Goal: Information Seeking & Learning: Find specific fact

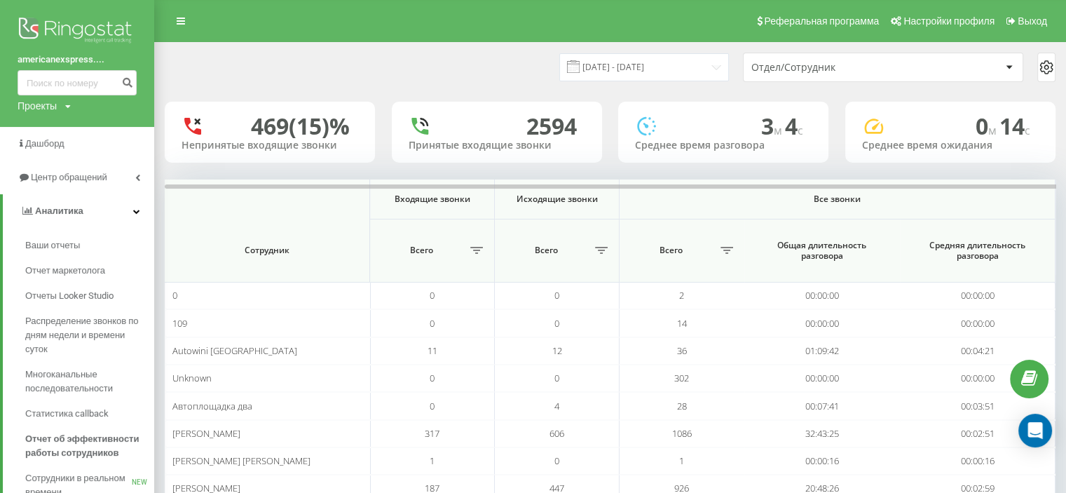
click at [50, 72] on input at bounding box center [77, 82] width 119 height 25
type input "0673400764"
click at [131, 78] on icon "submit" at bounding box center [127, 80] width 12 height 8
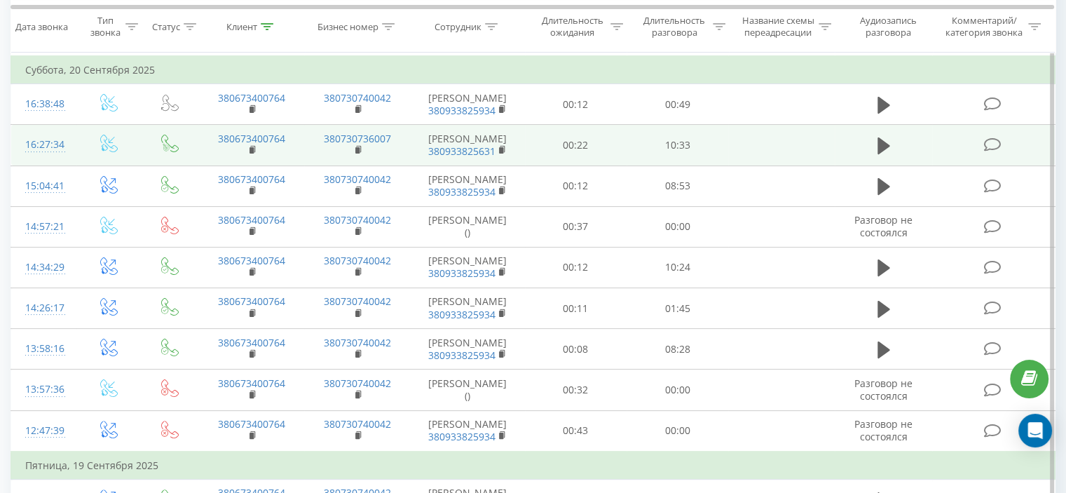
scroll to position [280, 0]
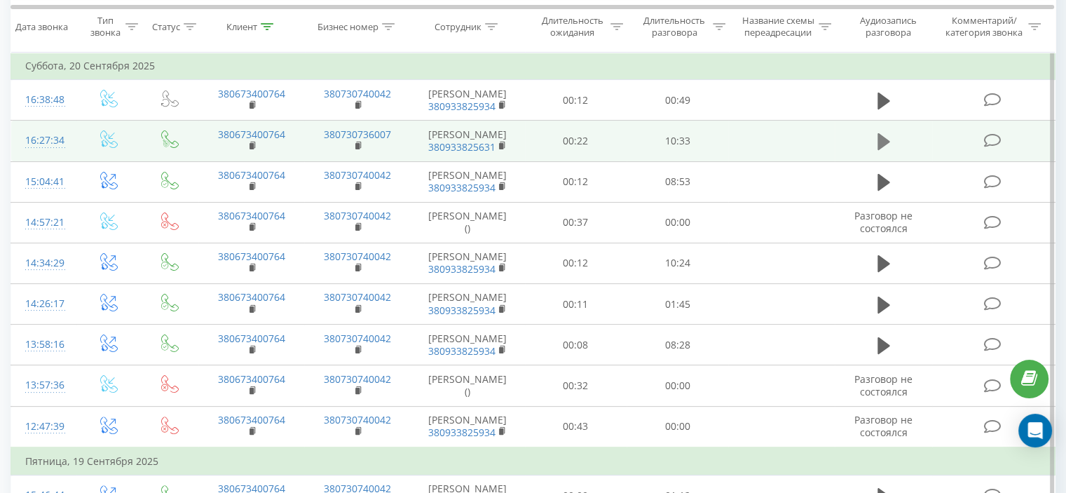
click at [887, 151] on icon at bounding box center [884, 142] width 13 height 20
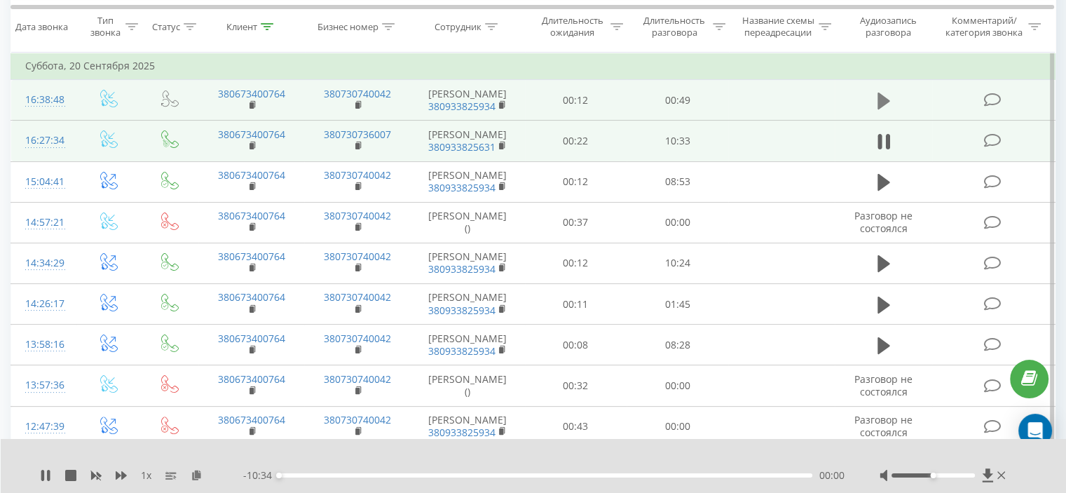
click at [886, 109] on icon at bounding box center [884, 100] width 13 height 17
drag, startPoint x: 931, startPoint y: 474, endPoint x: 969, endPoint y: 473, distance: 37.9
click at [970, 473] on div at bounding box center [933, 475] width 83 height 4
click at [883, 152] on button at bounding box center [884, 141] width 21 height 21
drag, startPoint x: 969, startPoint y: 475, endPoint x: 998, endPoint y: 476, distance: 29.5
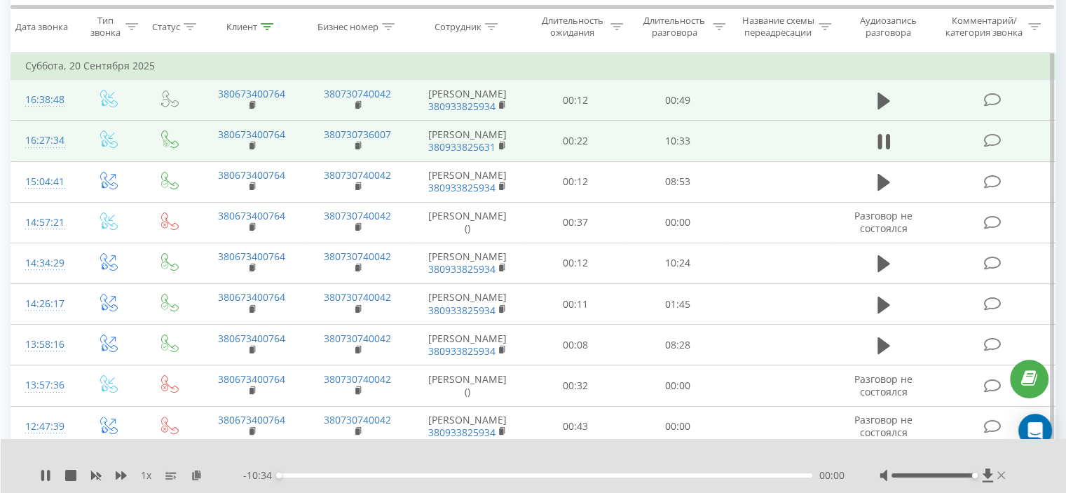
click at [998, 476] on div at bounding box center [944, 475] width 129 height 14
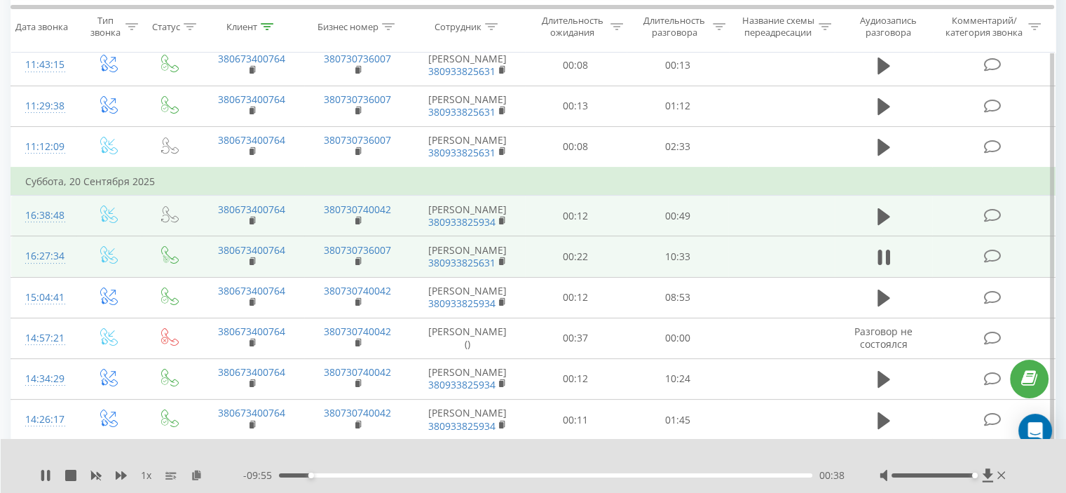
scroll to position [210, 0]
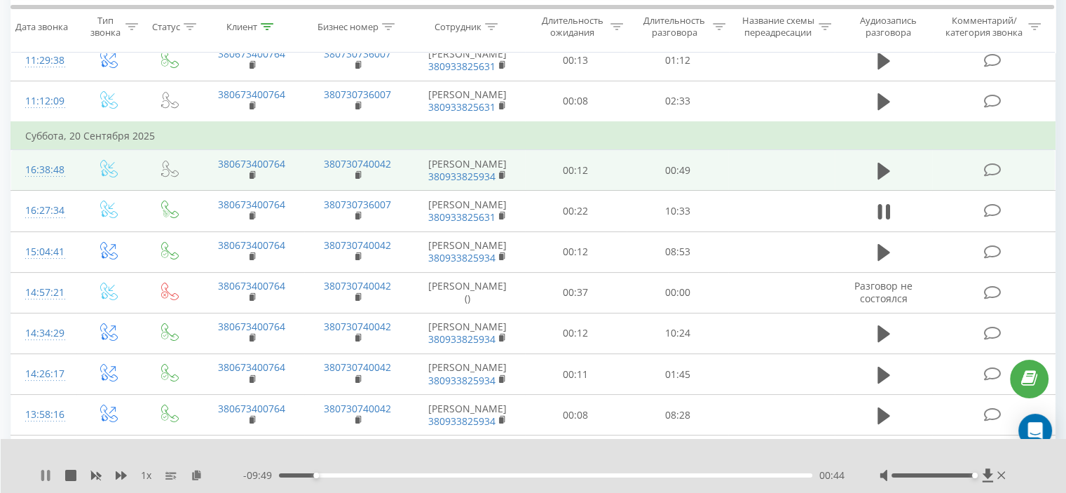
click at [46, 473] on icon at bounding box center [45, 475] width 11 height 11
click at [40, 475] on icon at bounding box center [45, 475] width 11 height 11
click at [146, 475] on span "1 x" at bounding box center [146, 475] width 11 height 14
click at [145, 477] on span "1 x" at bounding box center [146, 475] width 11 height 14
click at [321, 474] on div "01:02" at bounding box center [546, 475] width 534 height 4
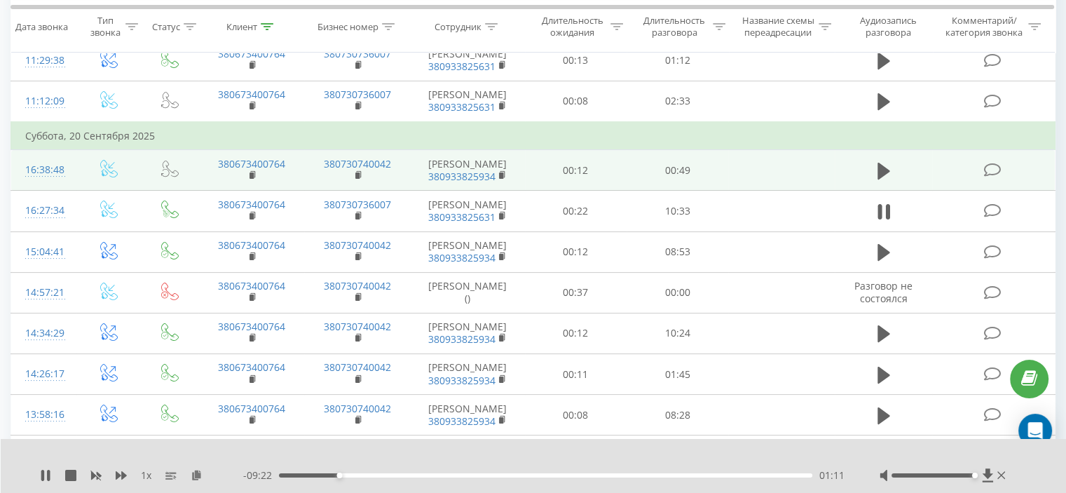
click at [144, 477] on span "1 x" at bounding box center [146, 475] width 11 height 14
click at [147, 473] on span "1 x" at bounding box center [146, 475] width 11 height 14
click at [156, 477] on div "1 x" at bounding box center [141, 475] width 203 height 14
click at [147, 475] on span "1 x" at bounding box center [146, 475] width 11 height 14
click at [149, 474] on span "1 x" at bounding box center [146, 475] width 11 height 14
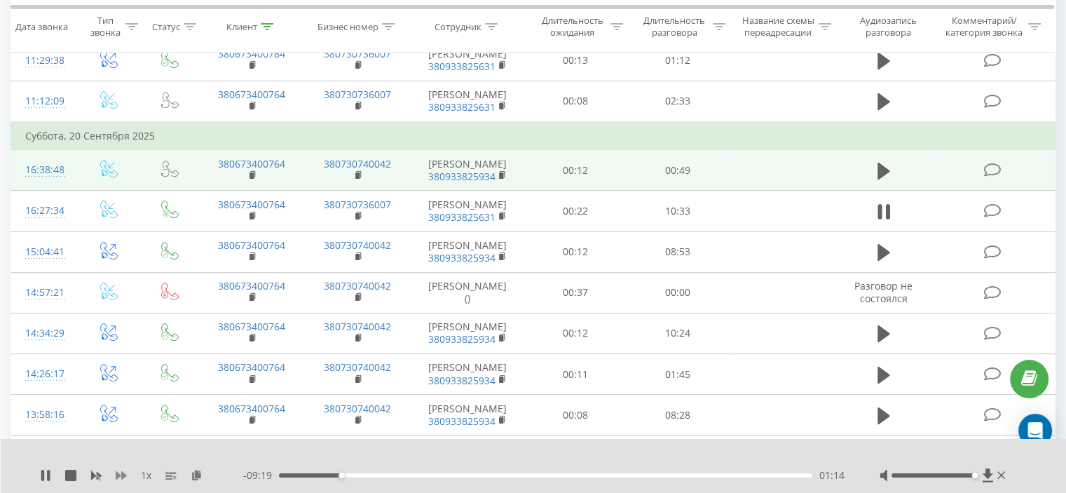
click at [123, 473] on icon at bounding box center [121, 475] width 11 height 11
click at [121, 472] on icon at bounding box center [121, 475] width 11 height 11
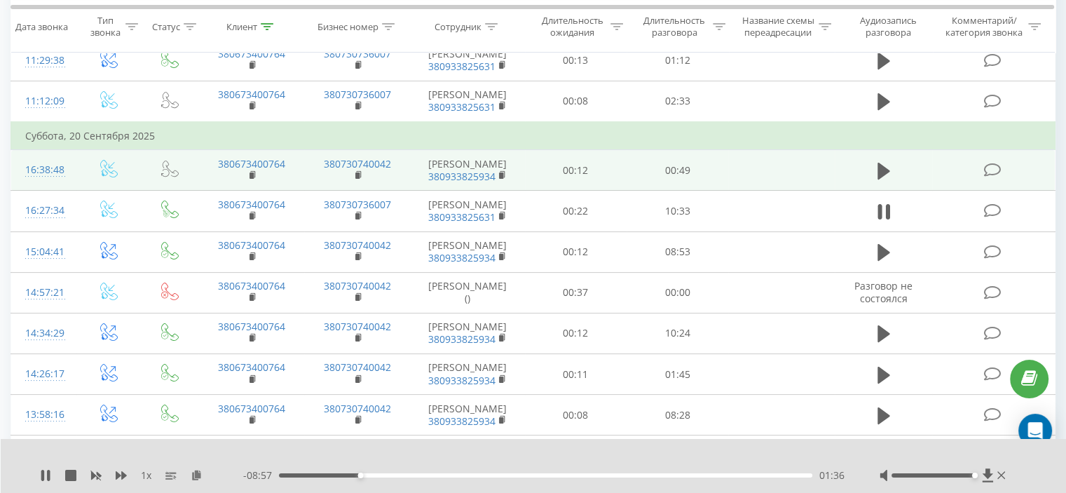
click at [40, 487] on div "1 x - 08:57 01:36 01:36" at bounding box center [534, 466] width 1066 height 54
click at [45, 476] on icon at bounding box center [45, 475] width 11 height 11
click at [46, 475] on icon at bounding box center [45, 475] width 8 height 11
click at [370, 473] on div "01:58" at bounding box center [546, 475] width 534 height 4
drag, startPoint x: 42, startPoint y: 471, endPoint x: 23, endPoint y: 471, distance: 18.9
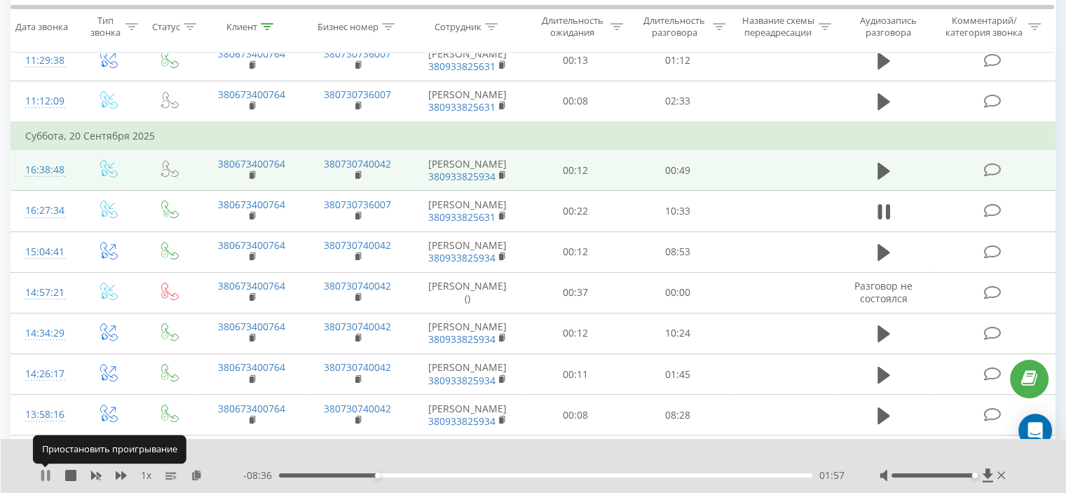
click at [42, 471] on icon at bounding box center [42, 475] width 3 height 11
click at [48, 478] on icon at bounding box center [45, 475] width 11 height 11
click at [48, 473] on icon at bounding box center [48, 475] width 3 height 11
click at [46, 473] on icon at bounding box center [45, 475] width 8 height 11
click at [46, 473] on icon at bounding box center [45, 475] width 11 height 11
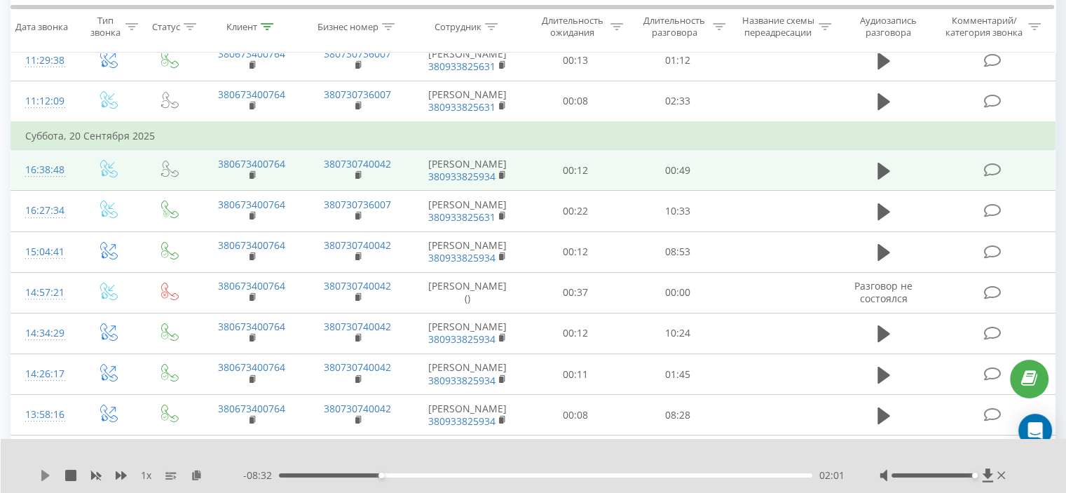
drag, startPoint x: 39, startPoint y: 477, endPoint x: 48, endPoint y: 478, distance: 9.2
click at [39, 477] on div "1 x - 08:32 02:01 02:01" at bounding box center [534, 466] width 1066 height 54
click at [46, 474] on icon at bounding box center [45, 475] width 8 height 11
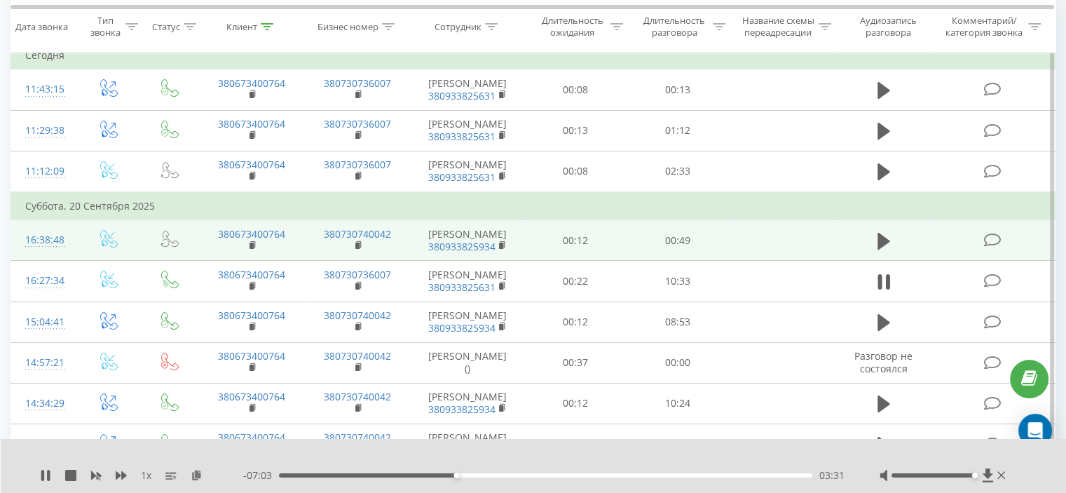
scroll to position [140, 0]
click at [576, 473] on div "05:44" at bounding box center [546, 475] width 534 height 4
click at [582, 473] on div "06:00" at bounding box center [546, 475] width 534 height 4
click at [590, 475] on div "06:01" at bounding box center [546, 475] width 534 height 4
click at [601, 475] on div "06:16" at bounding box center [546, 475] width 534 height 4
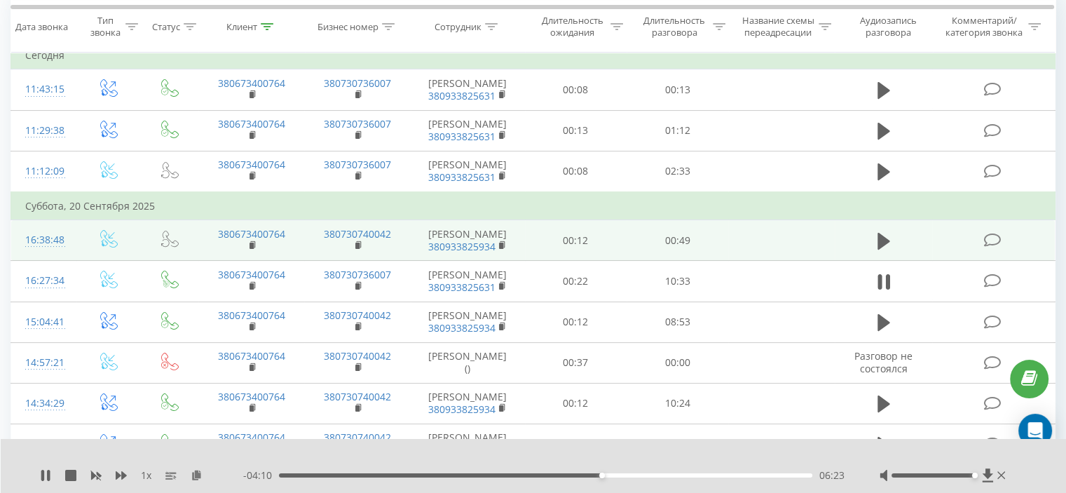
click at [609, 476] on div "06:23" at bounding box center [546, 475] width 534 height 4
click at [616, 475] on div "06:33" at bounding box center [546, 475] width 534 height 4
click at [625, 475] on div "06:50" at bounding box center [546, 475] width 534 height 4
click at [633, 476] on div "06:51" at bounding box center [546, 475] width 534 height 4
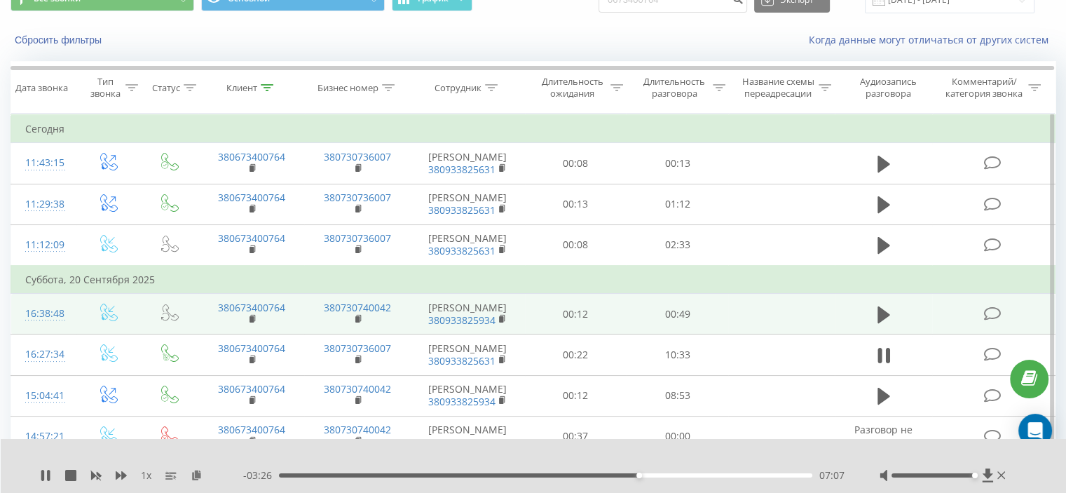
scroll to position [70, 0]
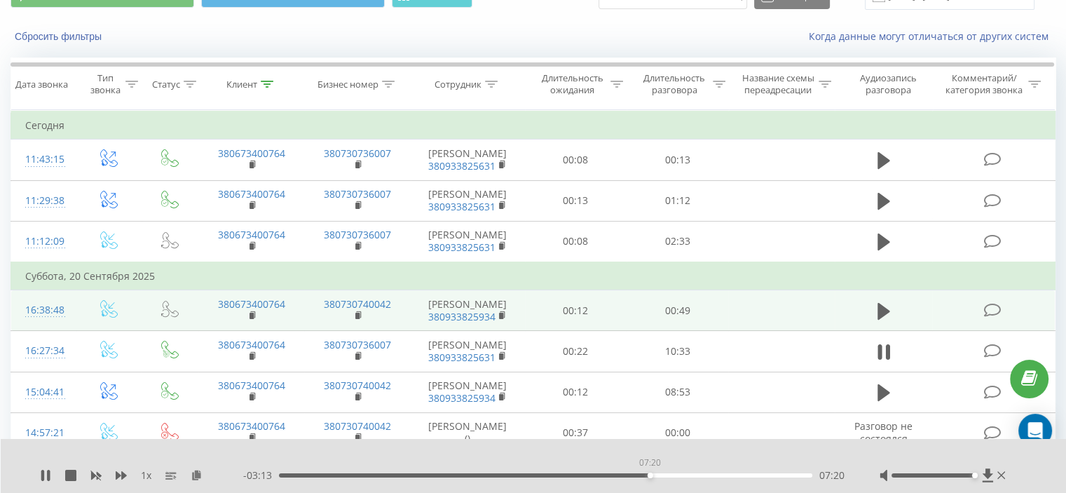
click at [650, 475] on div "07:20" at bounding box center [546, 475] width 534 height 4
click at [662, 477] on div "- 03:10 07:23 07:23" at bounding box center [544, 475] width 602 height 14
click at [658, 474] on div "07:25" at bounding box center [546, 475] width 534 height 4
click at [665, 475] on div "07:38" at bounding box center [546, 475] width 534 height 4
click at [679, 476] on div "07:50" at bounding box center [546, 475] width 534 height 4
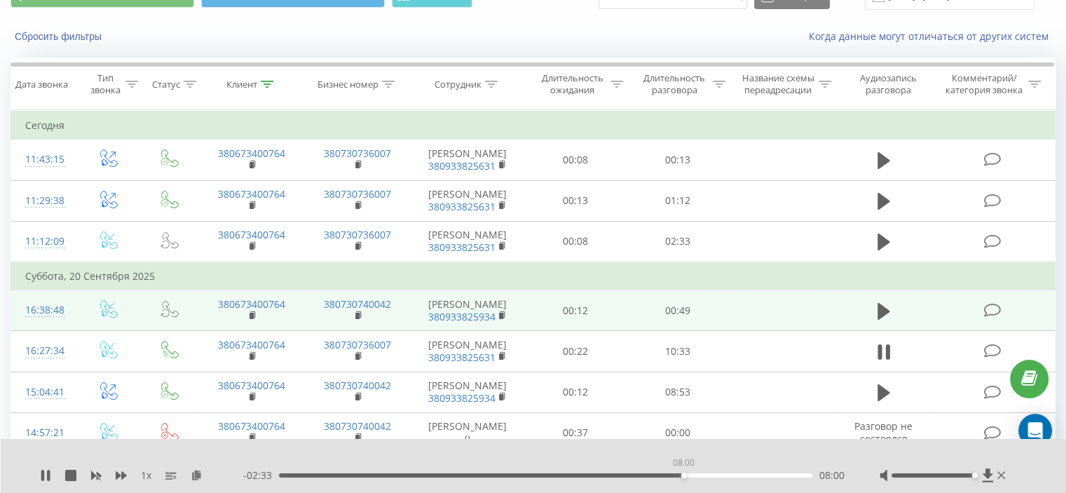
click at [684, 475] on div "08:00" at bounding box center [546, 475] width 534 height 4
click at [688, 475] on div "08:01" at bounding box center [546, 475] width 534 height 4
click at [693, 475] on div "08:06" at bounding box center [546, 475] width 534 height 4
click at [697, 475] on div "08:14" at bounding box center [696, 476] width 6 height 6
click at [702, 475] on div "08:22" at bounding box center [546, 475] width 534 height 4
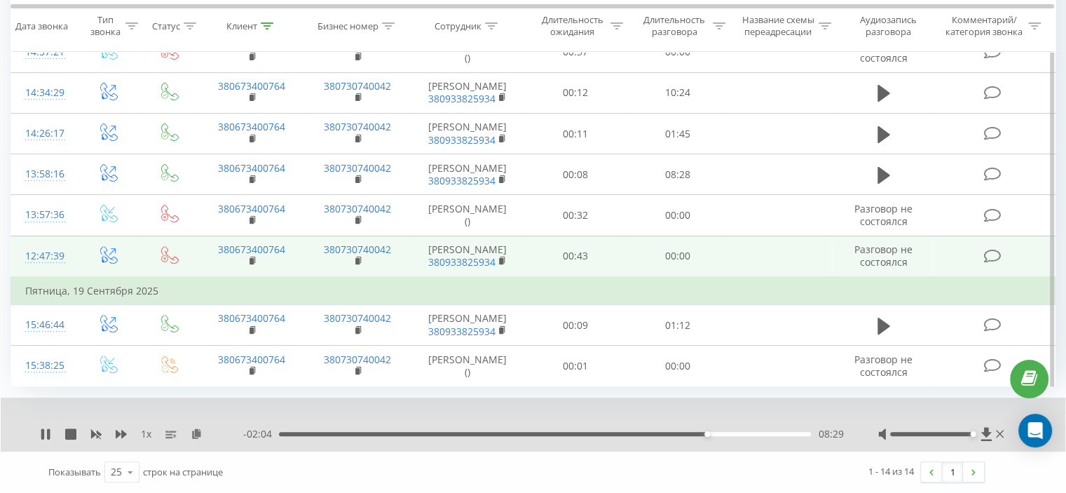
scroll to position [491, 0]
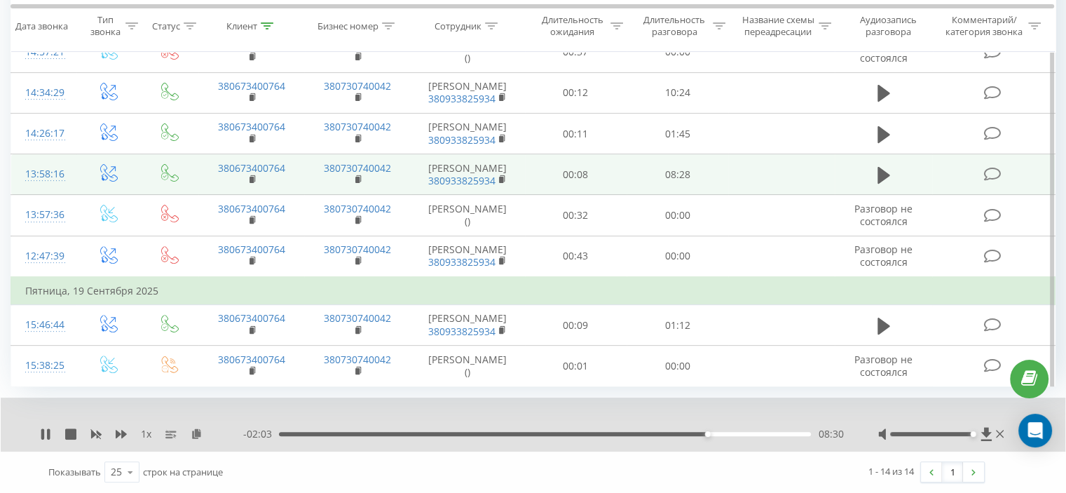
click at [569, 182] on td "00:08" at bounding box center [576, 174] width 102 height 41
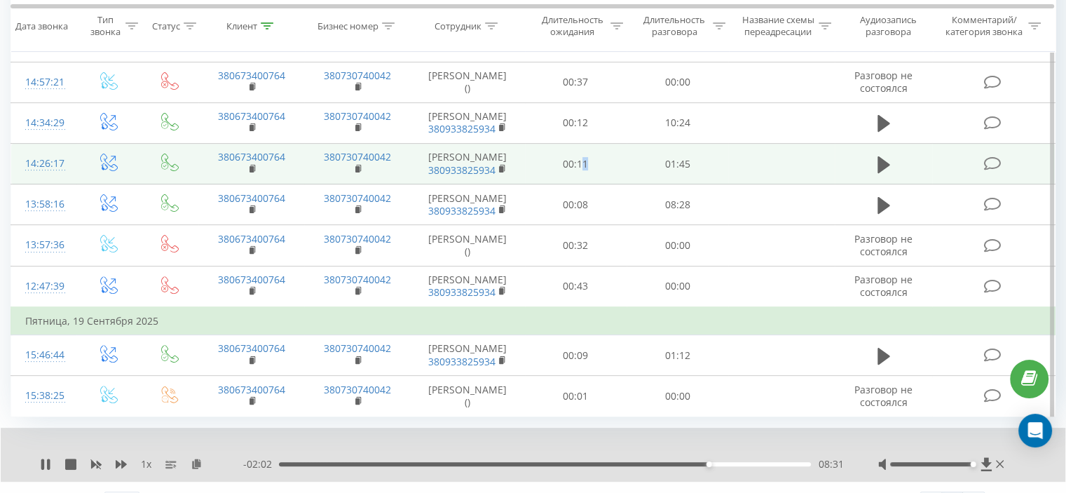
drag, startPoint x: 583, startPoint y: 191, endPoint x: 587, endPoint y: 201, distance: 11.1
click at [586, 184] on td "00:11" at bounding box center [576, 164] width 102 height 41
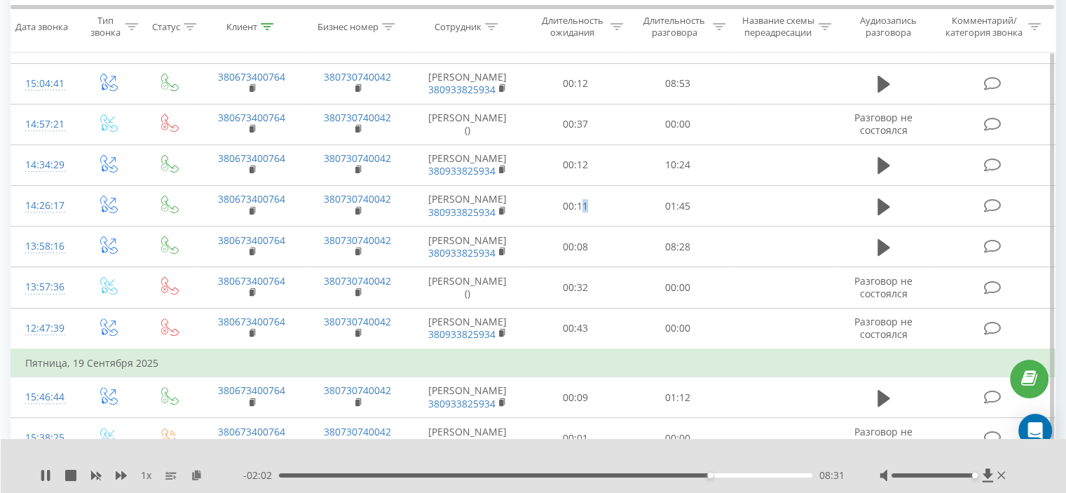
scroll to position [70, 0]
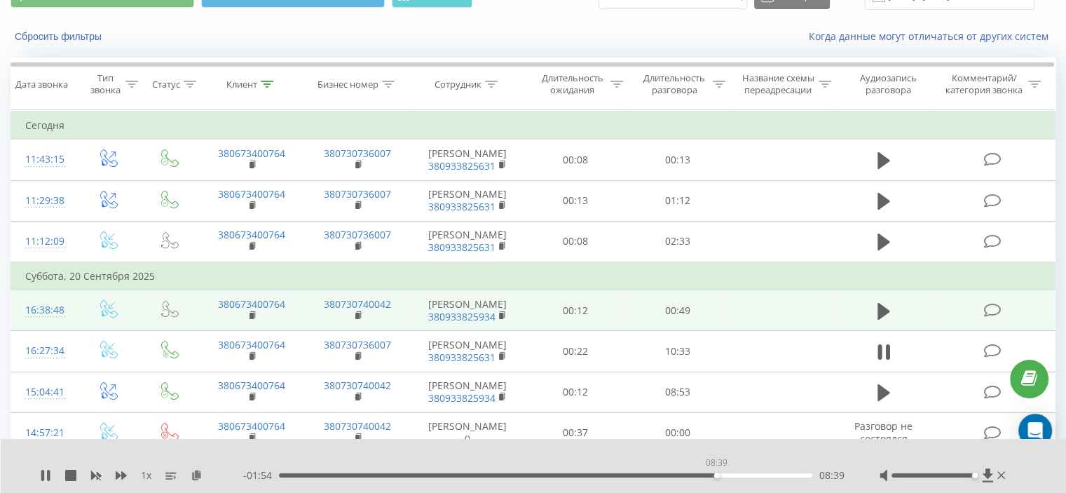
click at [717, 475] on div "08:39" at bounding box center [546, 475] width 534 height 4
click at [724, 475] on div "08:48" at bounding box center [546, 475] width 534 height 4
click at [730, 475] on div "08:49" at bounding box center [546, 475] width 534 height 4
click at [740, 475] on div "09:01" at bounding box center [546, 475] width 534 height 4
click at [745, 475] on div "09:08" at bounding box center [546, 475] width 534 height 4
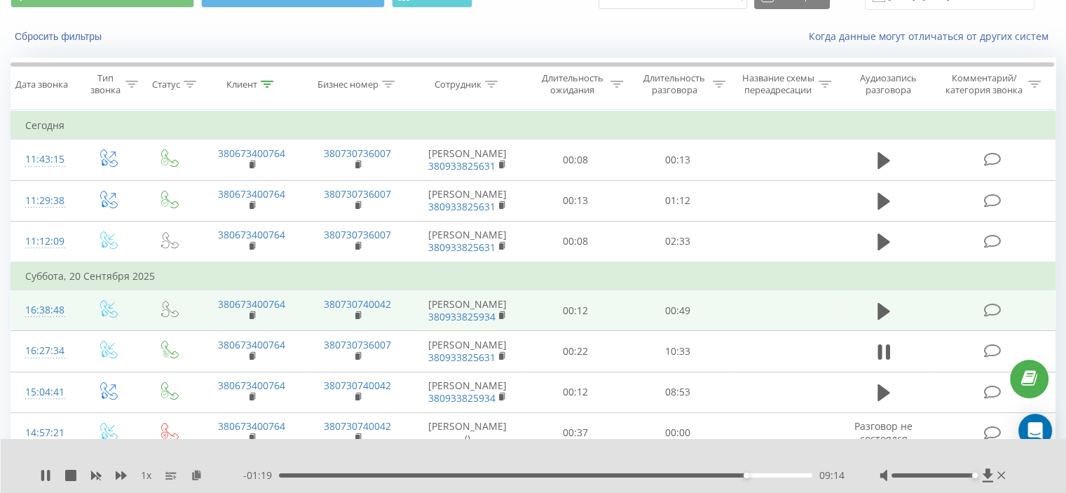
click at [752, 475] on div "09:14" at bounding box center [546, 475] width 534 height 4
click at [758, 474] on div "09:28" at bounding box center [546, 475] width 534 height 4
click at [764, 475] on div "09:31" at bounding box center [546, 475] width 534 height 4
click at [771, 475] on div "09:36" at bounding box center [546, 475] width 534 height 4
click at [778, 475] on div "09:45" at bounding box center [546, 475] width 534 height 4
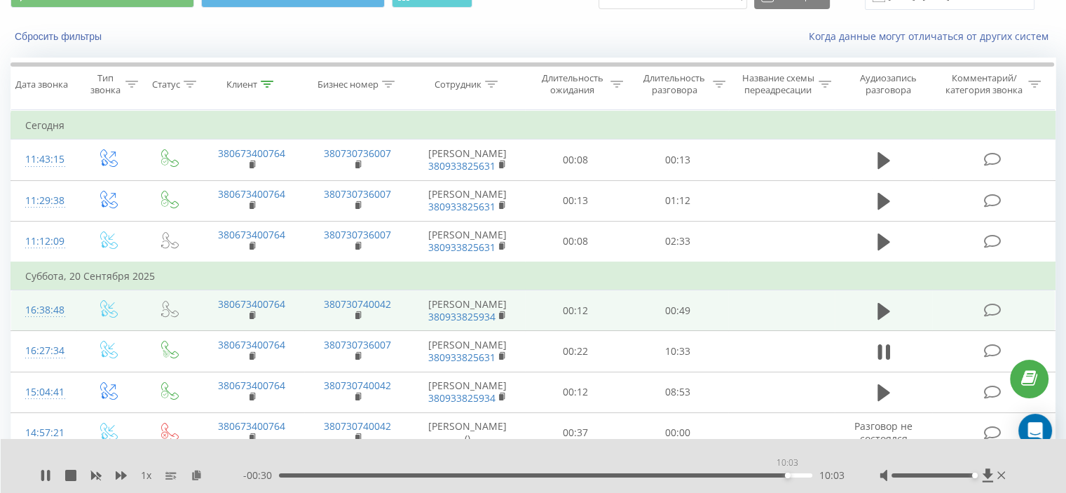
click at [787, 475] on div "10:03" at bounding box center [546, 475] width 534 height 4
click at [793, 475] on div "10:04" at bounding box center [546, 475] width 534 height 4
click at [799, 475] on div "10:18" at bounding box center [546, 475] width 534 height 4
click at [806, 475] on div "10:18" at bounding box center [546, 475] width 534 height 4
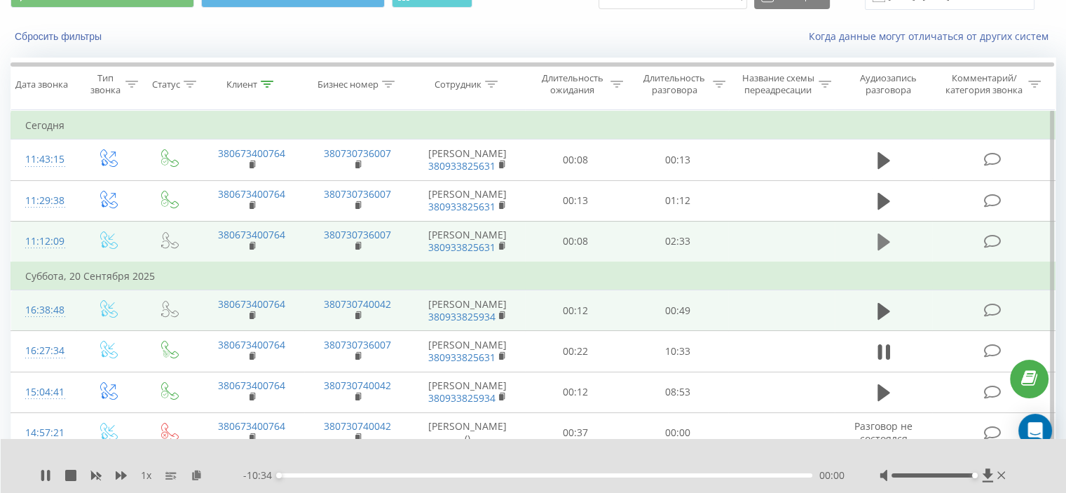
click at [886, 252] on icon at bounding box center [884, 242] width 13 height 20
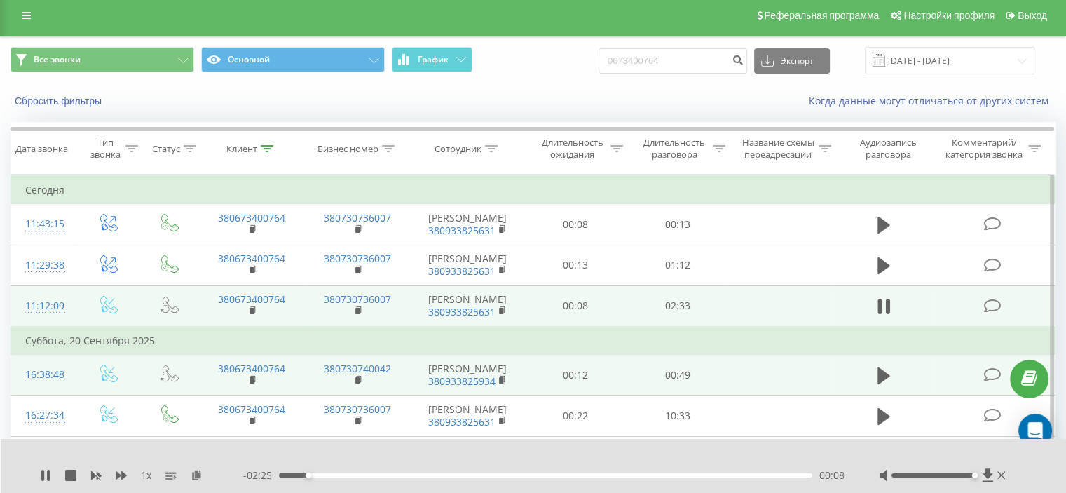
scroll to position [0, 0]
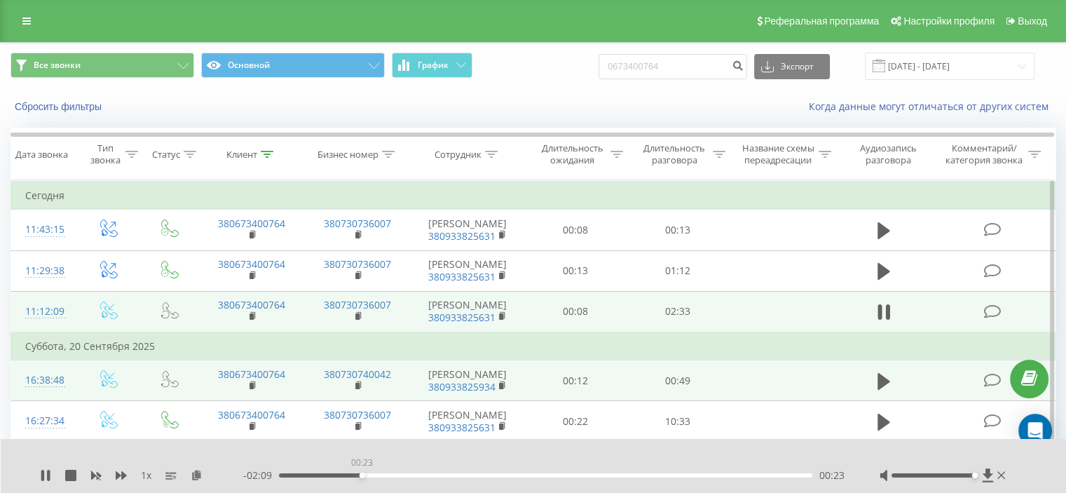
click at [362, 475] on div "00:23" at bounding box center [546, 475] width 534 height 4
click at [384, 473] on div "00:25" at bounding box center [546, 475] width 534 height 4
click at [414, 473] on div "00:35" at bounding box center [546, 475] width 534 height 4
click at [432, 475] on div "00:40" at bounding box center [546, 475] width 534 height 4
click at [451, 474] on div "00:44" at bounding box center [546, 475] width 534 height 4
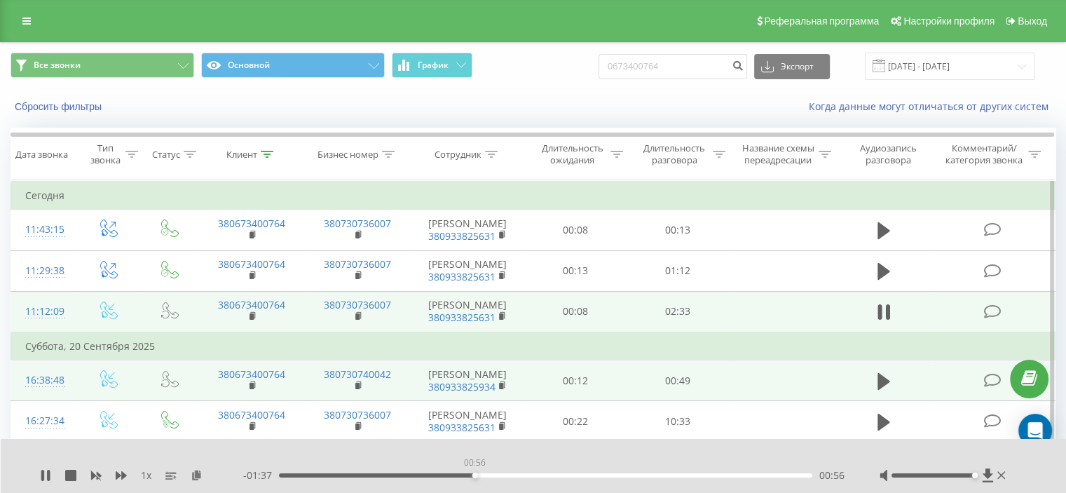
drag, startPoint x: 475, startPoint y: 475, endPoint x: 485, endPoint y: 476, distance: 10.5
click at [475, 475] on div "00:56" at bounding box center [546, 475] width 534 height 4
drag, startPoint x: 496, startPoint y: 476, endPoint x: 531, endPoint y: 477, distance: 35.1
click at [498, 476] on div "01:02" at bounding box center [546, 475] width 534 height 4
click at [530, 474] on div "01:12" at bounding box center [546, 475] width 534 height 4
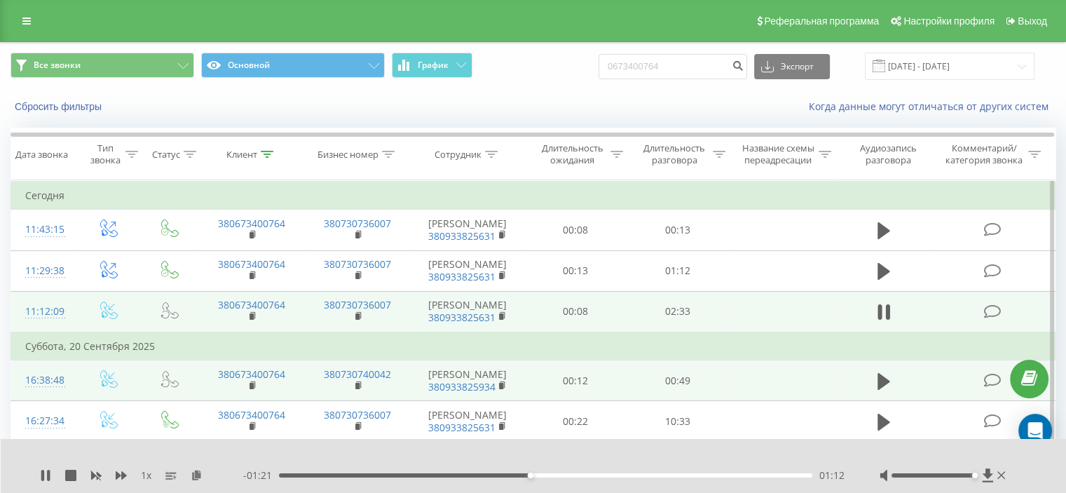
click at [567, 476] on div "01:12" at bounding box center [546, 475] width 534 height 4
click at [602, 478] on div "- 01:10 01:22 01:22" at bounding box center [544, 475] width 602 height 14
click at [604, 474] on div "01:33" at bounding box center [546, 475] width 534 height 4
click at [630, 475] on div "01:33" at bounding box center [546, 475] width 534 height 4
click at [659, 474] on div "01:49" at bounding box center [546, 475] width 534 height 4
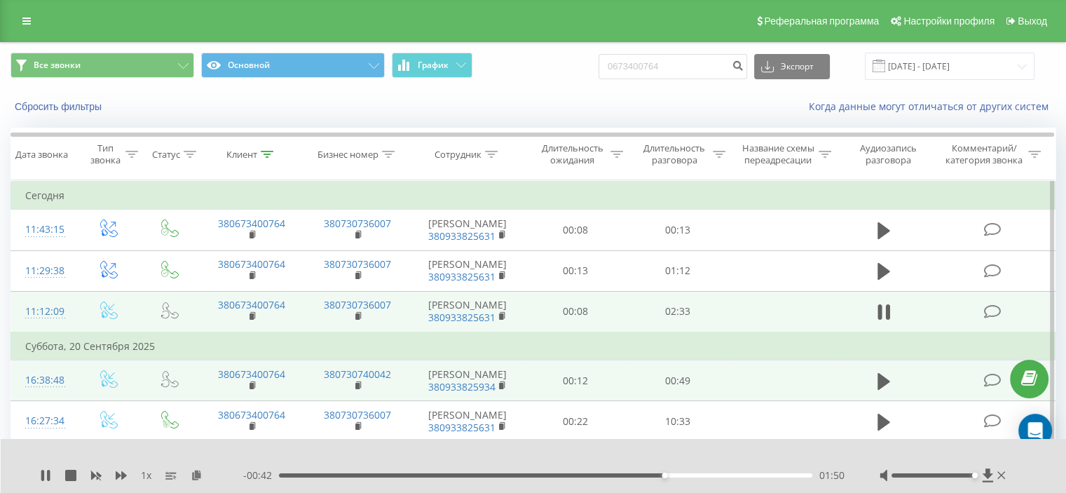
drag, startPoint x: 685, startPoint y: 475, endPoint x: 727, endPoint y: 476, distance: 42.1
click at [686, 475] on div "01:50" at bounding box center [546, 475] width 534 height 4
click at [729, 476] on div "01:57" at bounding box center [546, 475] width 534 height 4
click at [583, 474] on div "01:27" at bounding box center [546, 475] width 534 height 4
click at [40, 475] on icon at bounding box center [45, 475] width 11 height 11
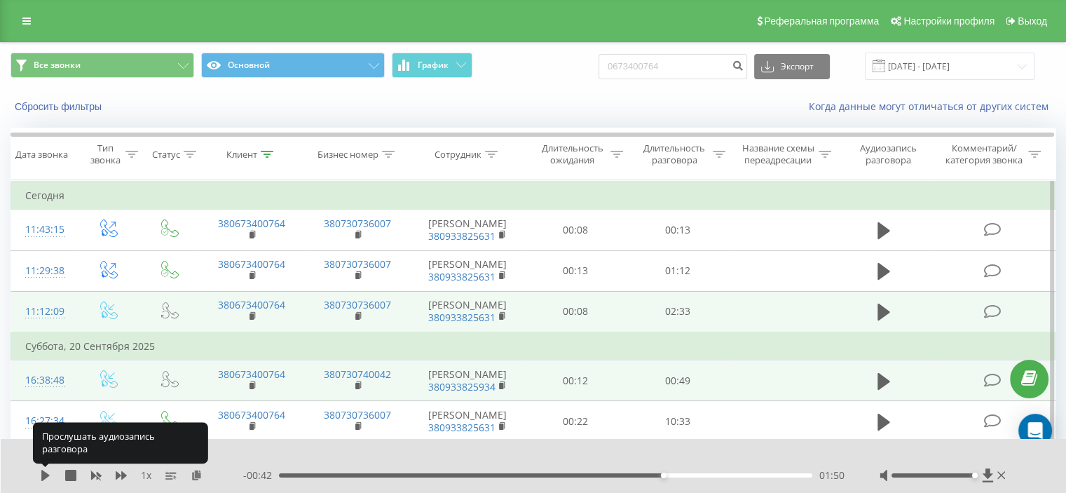
click at [39, 475] on div "1 x - 00:42 01:50 01:50" at bounding box center [534, 466] width 1066 height 54
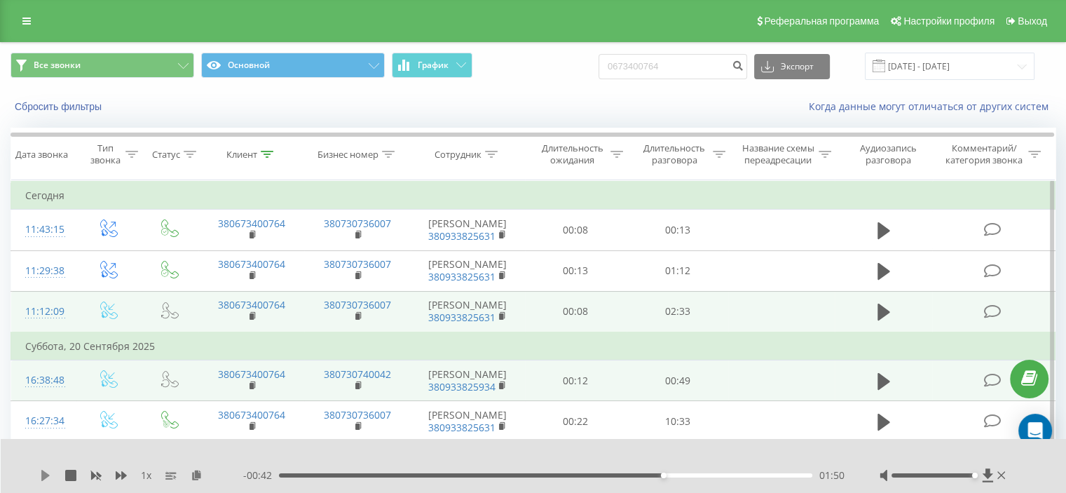
click at [46, 473] on icon at bounding box center [45, 475] width 8 height 11
click at [700, 475] on div "01:57" at bounding box center [546, 475] width 534 height 4
click at [718, 475] on div "02:01" at bounding box center [546, 475] width 534 height 4
click at [771, 476] on div "02:09" at bounding box center [546, 475] width 534 height 4
click at [793, 481] on div "- 00:10 02:23 02:23" at bounding box center [544, 475] width 602 height 14
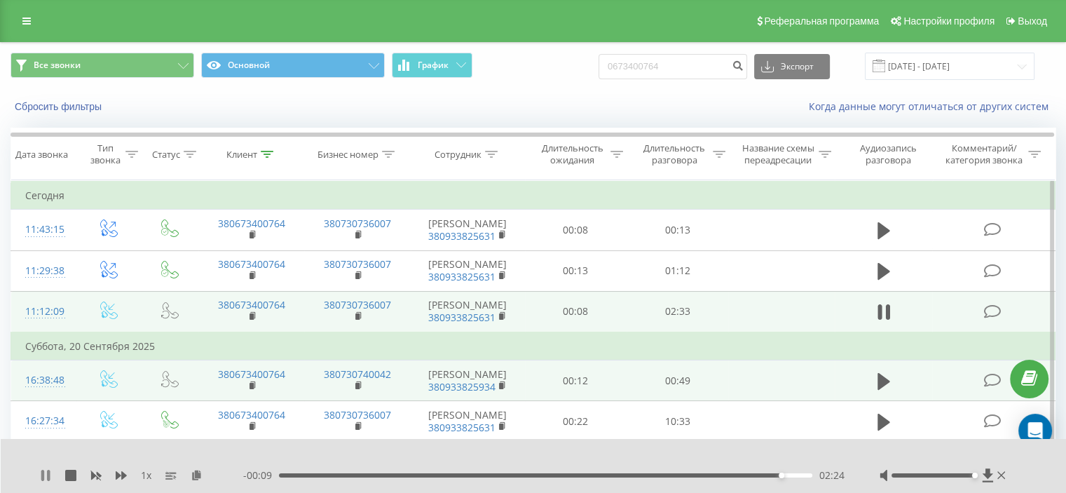
drag, startPoint x: 50, startPoint y: 471, endPoint x: 38, endPoint y: 470, distance: 12.0
click at [49, 471] on icon at bounding box center [48, 475] width 3 height 11
click at [43, 473] on icon at bounding box center [45, 475] width 8 height 11
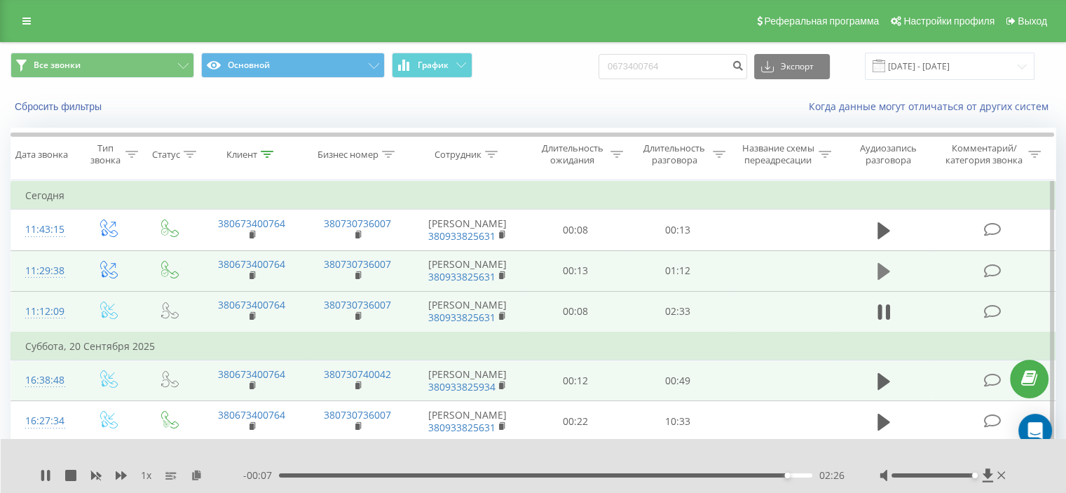
click at [881, 280] on icon at bounding box center [884, 271] width 13 height 17
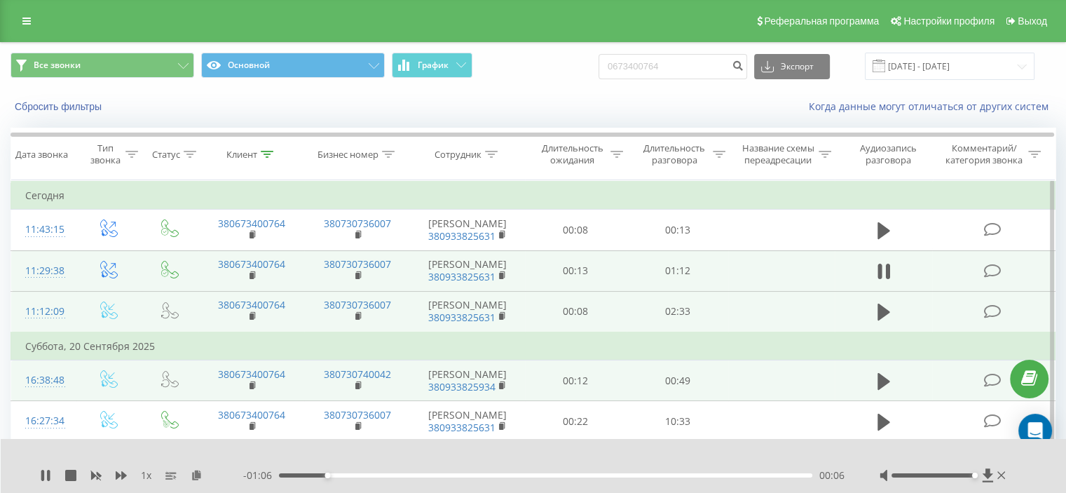
click at [285, 475] on div "00:06" at bounding box center [546, 475] width 534 height 4
click at [45, 476] on icon at bounding box center [45, 475] width 11 height 11
click at [43, 473] on icon at bounding box center [45, 475] width 8 height 11
click at [508, 478] on div "- 00:44 00:28 00:28" at bounding box center [544, 475] width 602 height 14
drag, startPoint x: 508, startPoint y: 475, endPoint x: 543, endPoint y: 474, distance: 35.1
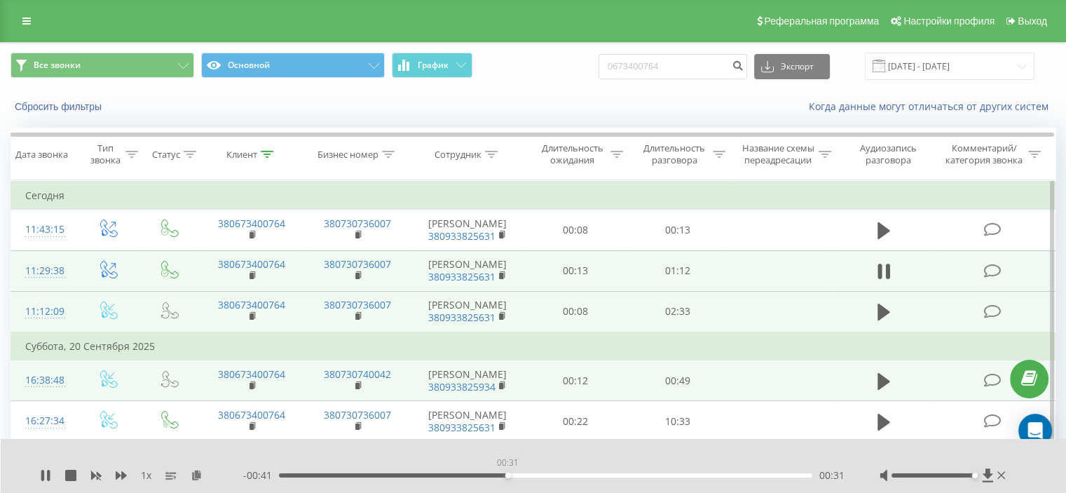
click at [508, 474] on div "00:31" at bounding box center [546, 475] width 534 height 4
click at [548, 474] on div "00:31" at bounding box center [546, 475] width 534 height 4
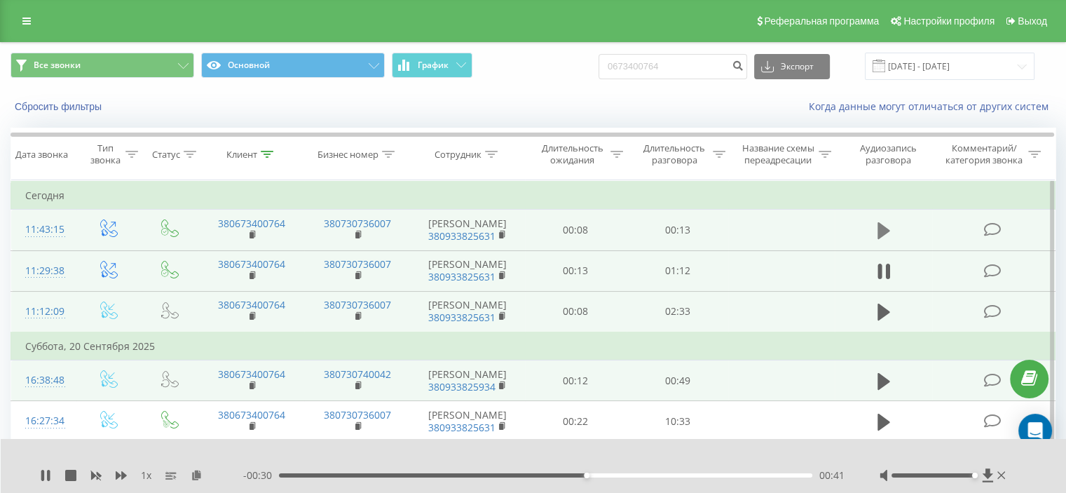
click at [878, 229] on icon at bounding box center [884, 230] width 13 height 17
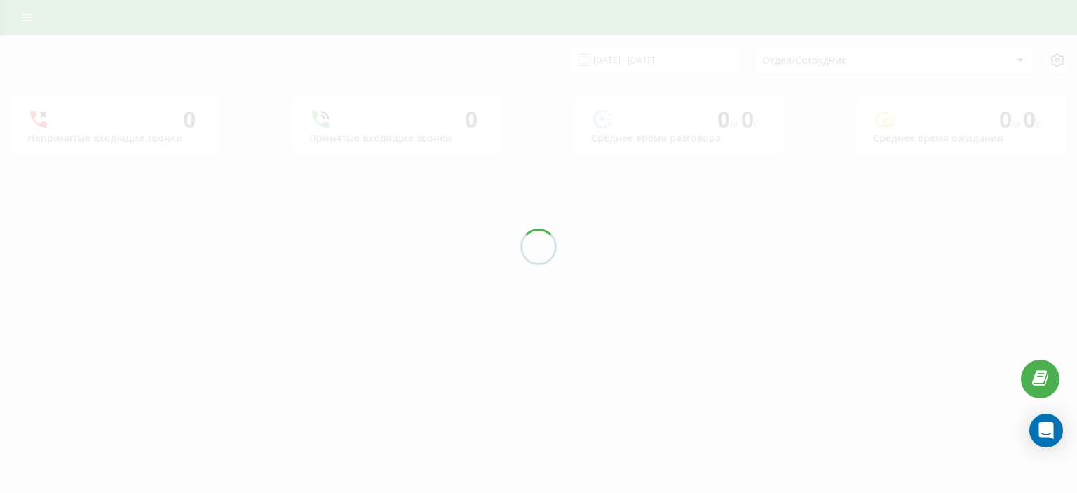
click at [28, 16] on div at bounding box center [538, 246] width 1077 height 493
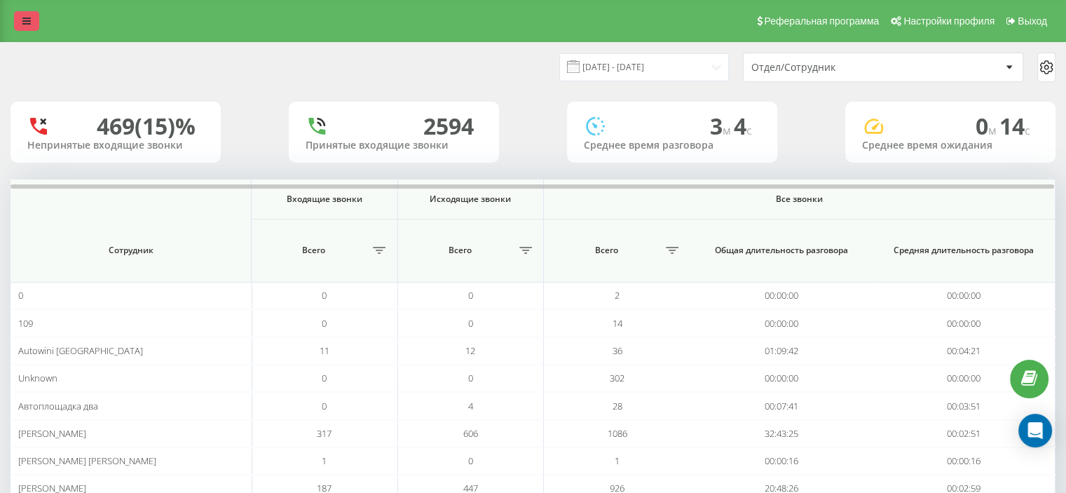
click at [22, 19] on link at bounding box center [26, 21] width 25 height 20
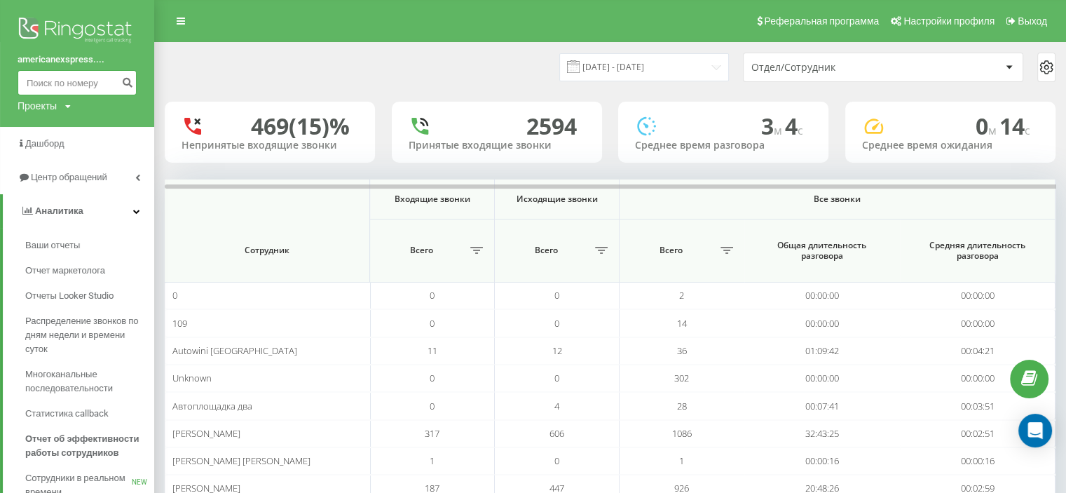
click at [77, 83] on input at bounding box center [77, 82] width 119 height 25
paste input "0964257263"
click at [117, 80] on input "0964257263" at bounding box center [77, 82] width 119 height 25
type input "0964257263"
click at [132, 83] on icon "submit" at bounding box center [127, 80] width 12 height 8
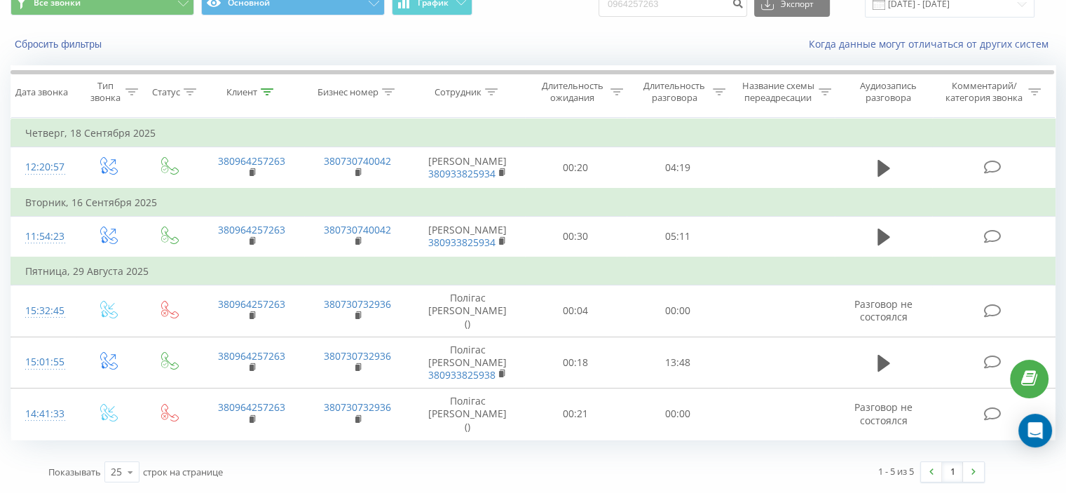
scroll to position [73, 0]
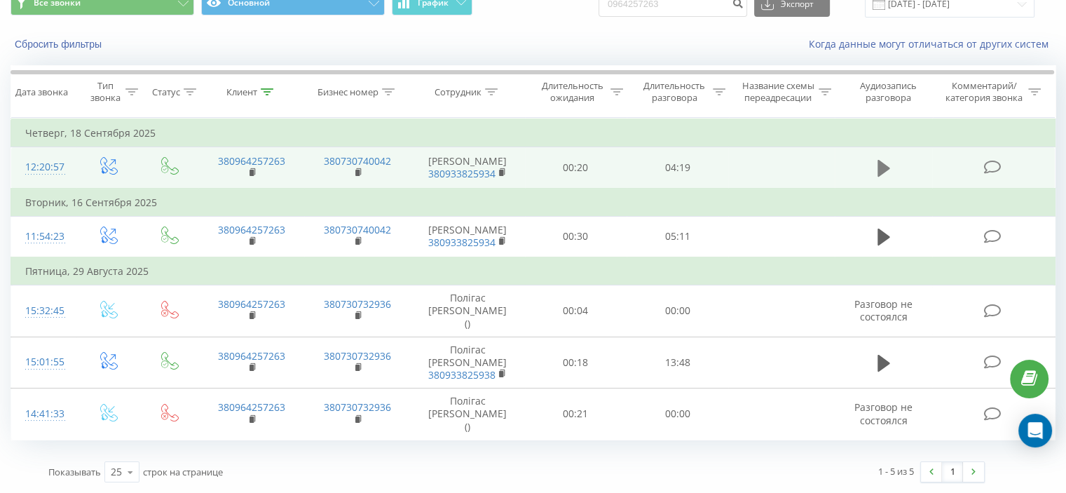
click at [889, 158] on icon at bounding box center [884, 168] width 13 height 20
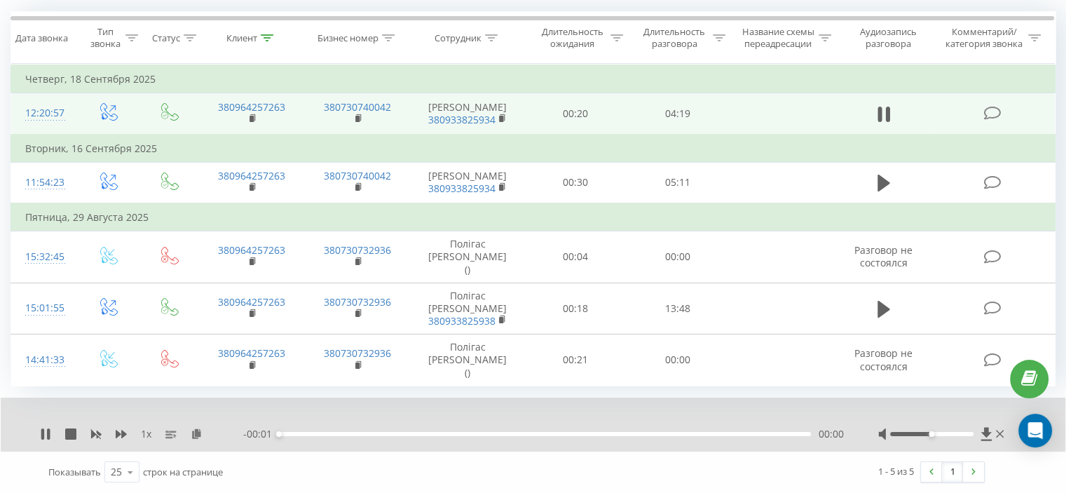
scroll to position [126, 0]
click at [67, 433] on icon at bounding box center [70, 433] width 11 height 11
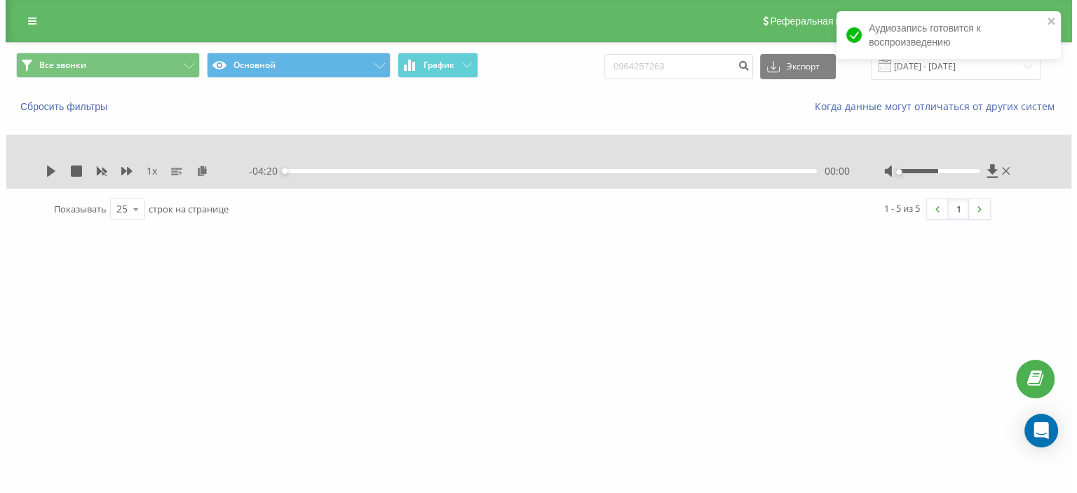
scroll to position [0, 0]
